Goal: Task Accomplishment & Management: Manage account settings

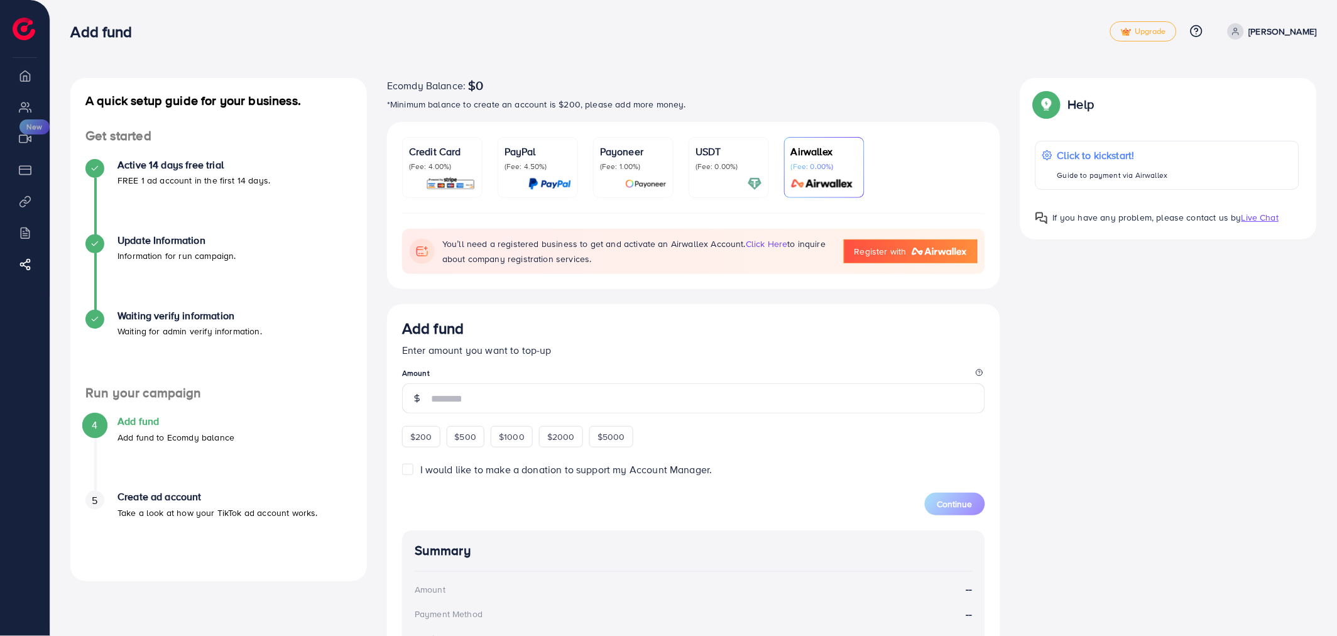
click at [639, 152] on p "Payoneer" at bounding box center [633, 151] width 67 height 15
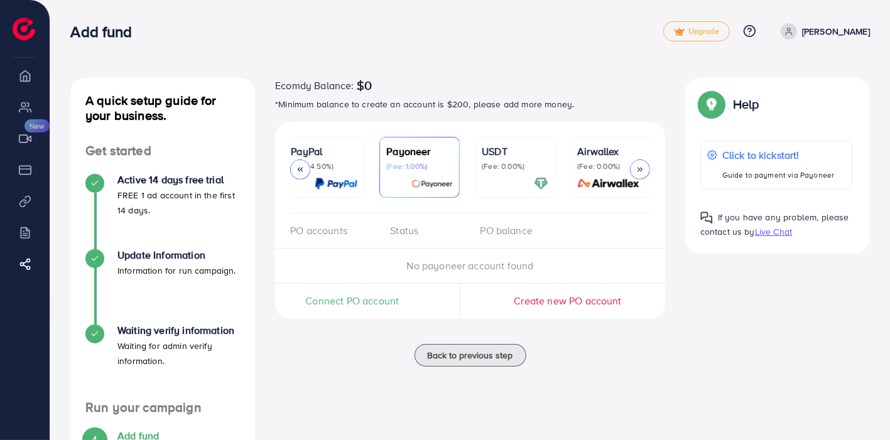
scroll to position [0, 102]
click at [435, 218] on div "PO accounts Status PO balance" at bounding box center [470, 231] width 390 height 35
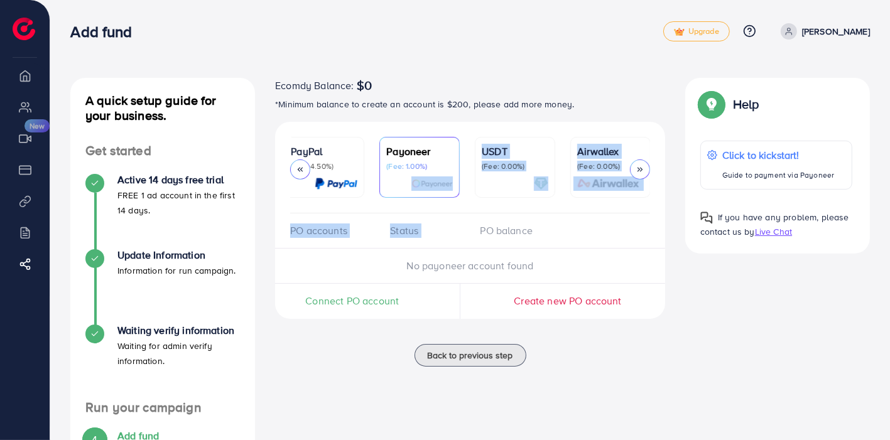
drag, startPoint x: 442, startPoint y: 215, endPoint x: 482, endPoint y: 219, distance: 40.3
click at [482, 219] on div "Credit Card (Fee: 4.00%) PayPal (Fee: 4.50%) Payoneer (Fee: 1.00%) USDT (Fee: 0…" at bounding box center [470, 233] width 390 height 222
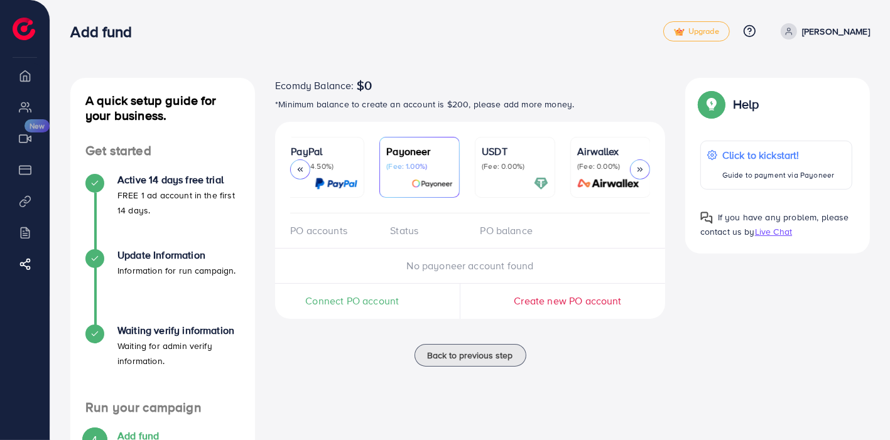
click at [501, 217] on div "PO accounts Status PO balance" at bounding box center [470, 231] width 390 height 35
